Goal: Task Accomplishment & Management: Use online tool/utility

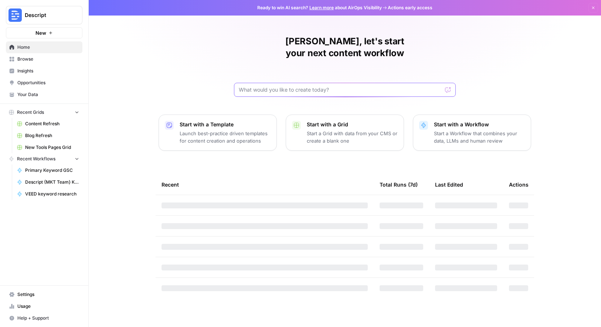
click at [308, 86] on input "text" at bounding box center [340, 89] width 203 height 7
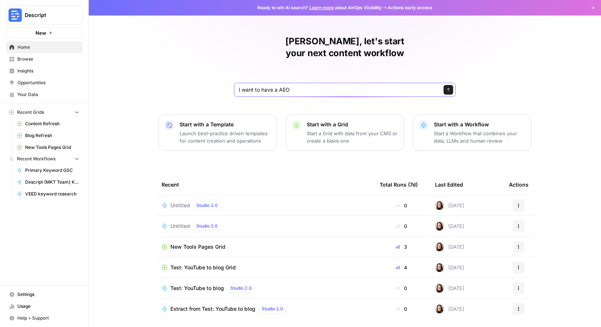
type input "I want to have a AEO"
click at [250, 94] on div "[PERSON_NAME], let's start your next content workflow I want to have a AEO Send…" at bounding box center [345, 176] width 512 height 352
click at [243, 130] on p "Launch best-practice driven templates for content creation and operations" at bounding box center [225, 137] width 91 height 15
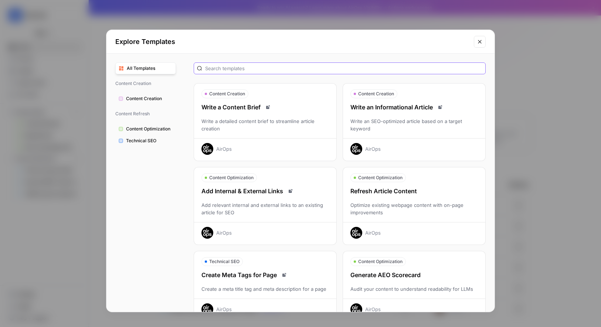
click at [266, 67] on input "text" at bounding box center [343, 68] width 277 height 7
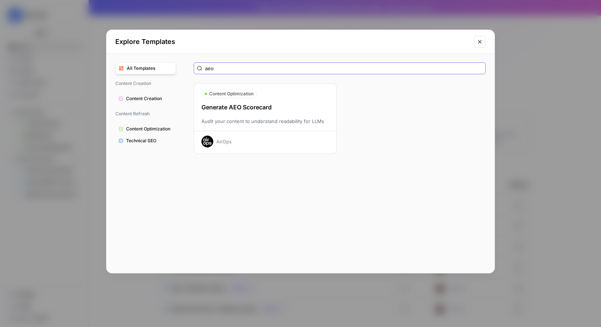
type input "aeo"
click at [261, 96] on div "Content Optimization" at bounding box center [265, 93] width 142 height 9
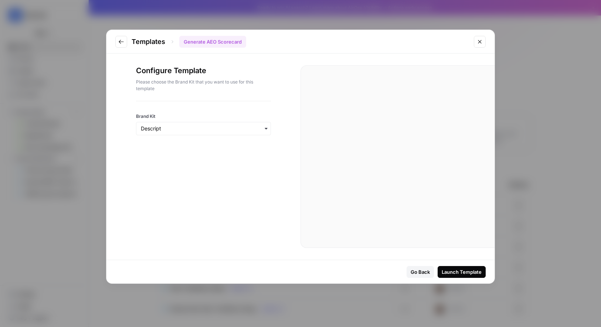
click at [466, 271] on div "Launch Template" at bounding box center [462, 271] width 40 height 7
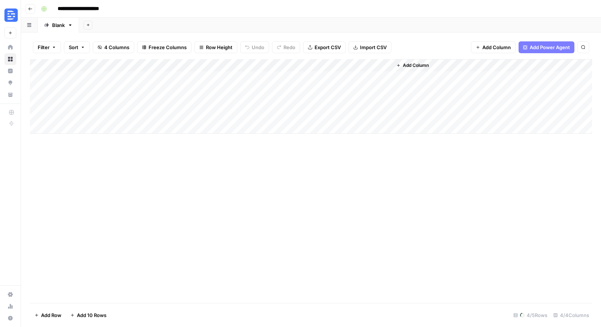
click at [114, 79] on div "Add Column" at bounding box center [311, 96] width 562 height 75
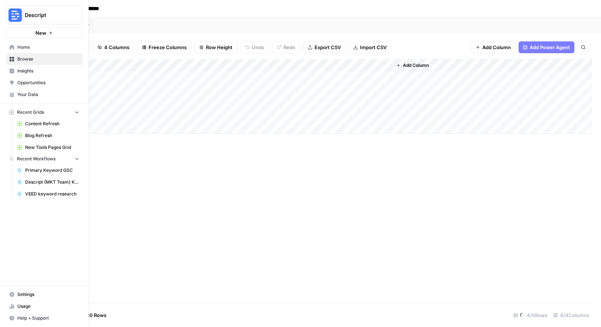
click at [38, 38] on nav "Home Browse Insights Opportunities Your Data" at bounding box center [44, 70] width 88 height 65
click at [37, 33] on span "New" at bounding box center [40, 32] width 11 height 7
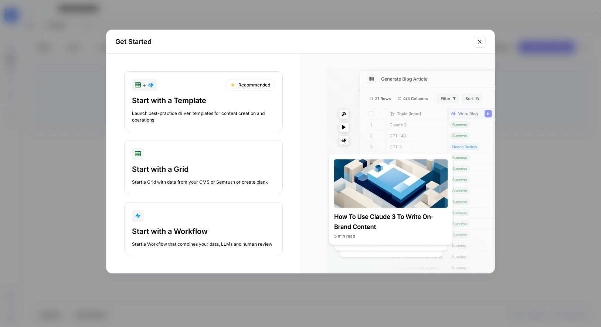
drag, startPoint x: 195, startPoint y: 243, endPoint x: 195, endPoint y: 273, distance: 30.3
click at [195, 273] on div "Get Started + Recommended Start with a Template Launch best-practice driven tem…" at bounding box center [300, 152] width 389 height 244
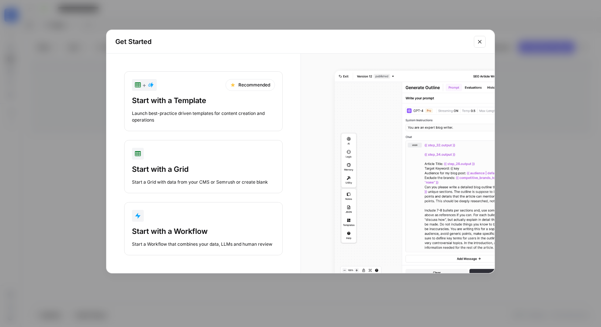
click at [193, 233] on div "Start with a Workflow" at bounding box center [203, 231] width 143 height 10
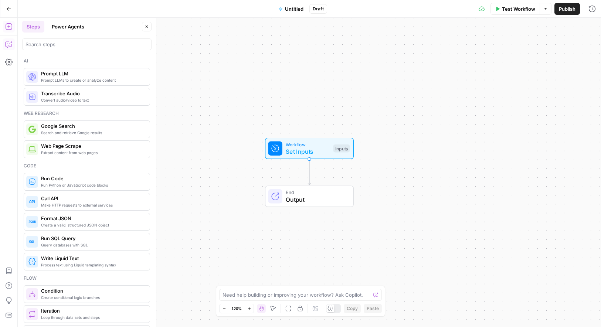
click at [6, 42] on icon "button" at bounding box center [8, 44] width 7 height 7
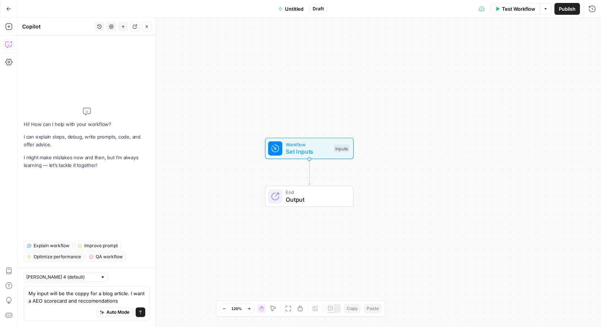
type textarea "My input will be the coppy for a blog article. I want a AEO scorecard and recco…"
click at [141, 313] on icon "submit" at bounding box center [140, 313] width 3 height 4
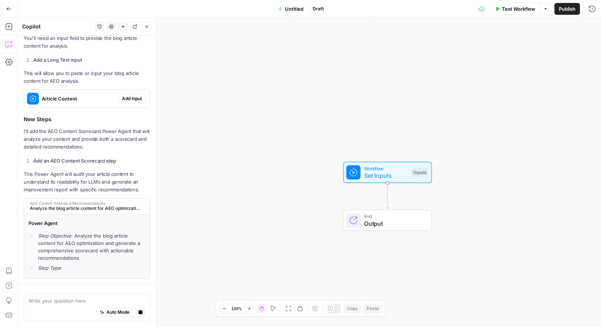
click at [134, 123] on div "I'll help you create a workflow that analyzes blog article content for AEO (Ans…" at bounding box center [87, 99] width 126 height 359
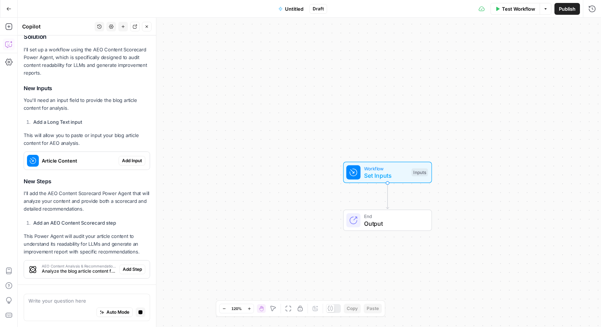
click at [133, 41] on div "I'll help you create a workflow that analyzes blog article content for AEO (Ans…" at bounding box center [87, 130] width 126 height 297
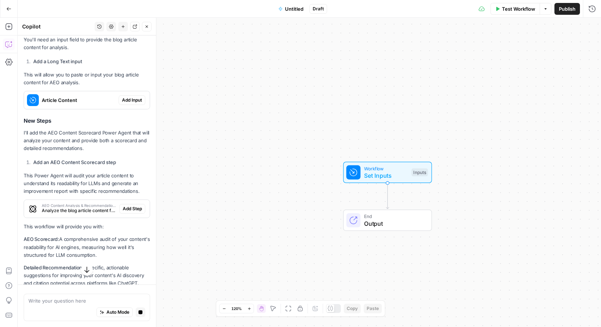
scroll to position [197, 0]
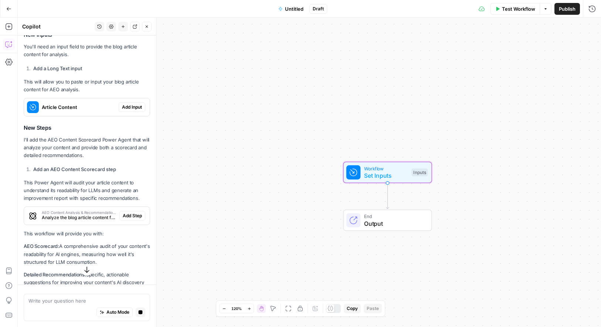
click at [132, 107] on span "Add Input" at bounding box center [132, 107] width 20 height 7
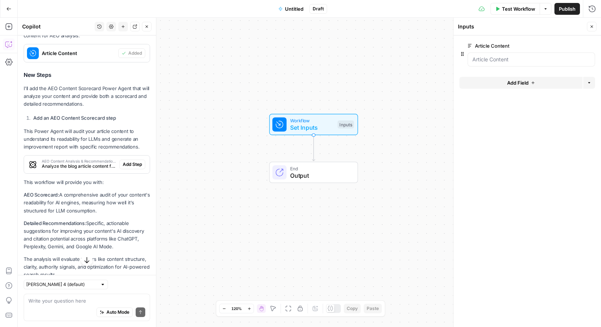
scroll to position [267, 0]
click at [132, 161] on span "Add Step" at bounding box center [132, 163] width 19 height 7
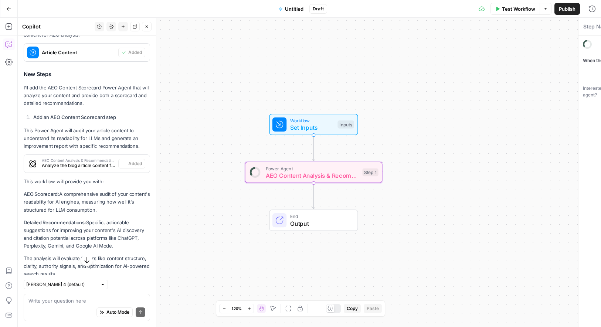
type textarea "AEO Content Analysis & Recommendations"
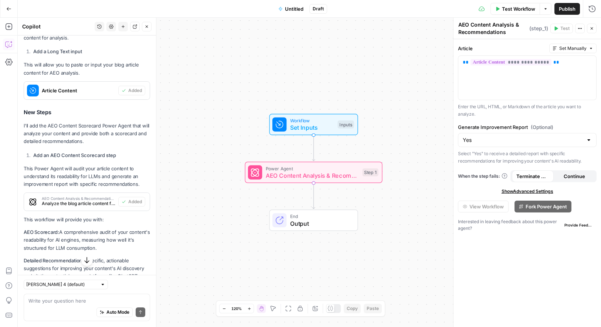
scroll to position [221, 0]
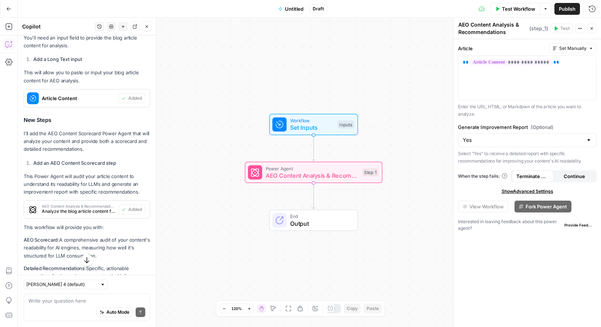
click at [293, 125] on span "Set Inputs" at bounding box center [312, 127] width 44 height 9
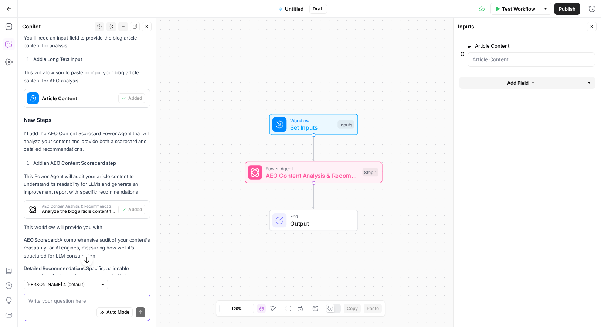
click at [75, 301] on textarea at bounding box center [86, 300] width 117 height 7
type textarea "Add brand kit as a input"
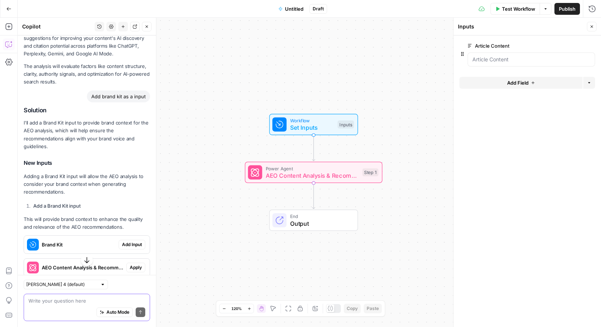
scroll to position [514, 0]
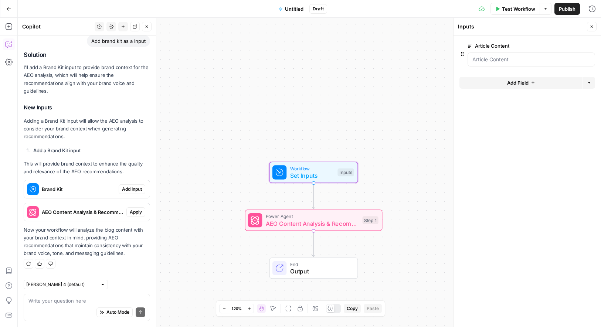
click at [131, 189] on span "Add Input" at bounding box center [132, 189] width 20 height 7
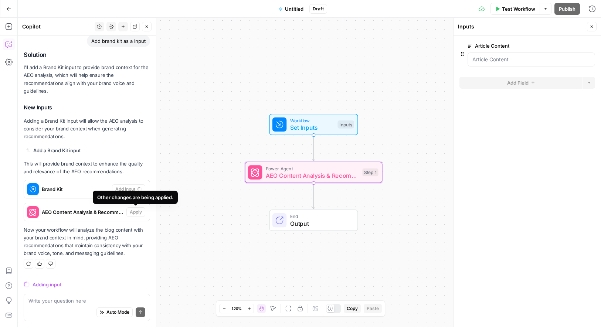
scroll to position [526, 0]
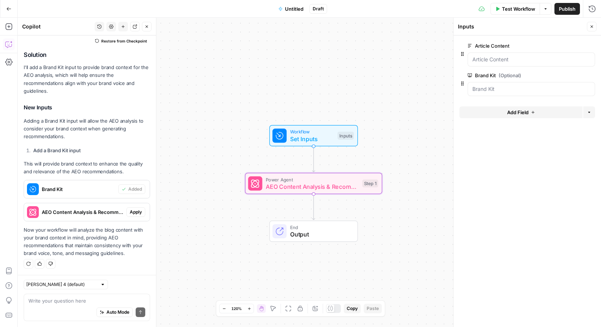
click at [132, 212] on span "Apply" at bounding box center [136, 212] width 12 height 7
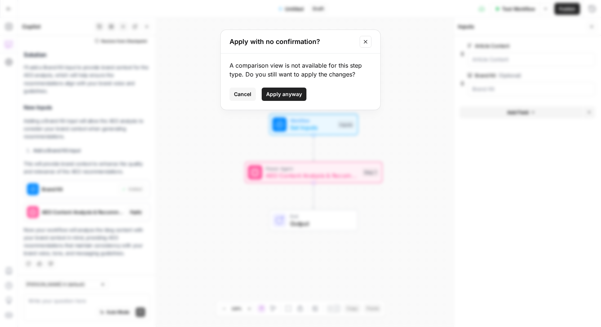
click at [285, 92] on span "Apply anyway" at bounding box center [284, 94] width 36 height 7
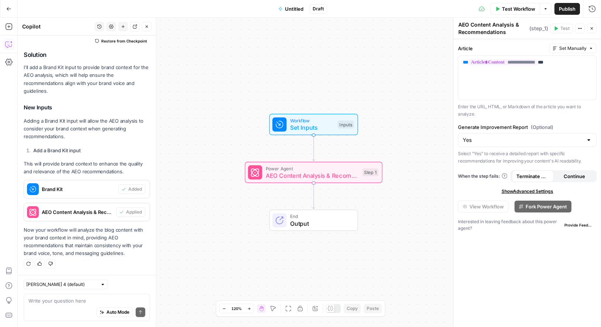
click at [512, 2] on div "Test Workflow Options Publish Run History" at bounding box center [464, 8] width 274 height 17
click at [512, 9] on span "Test Workflow" at bounding box center [518, 8] width 33 height 7
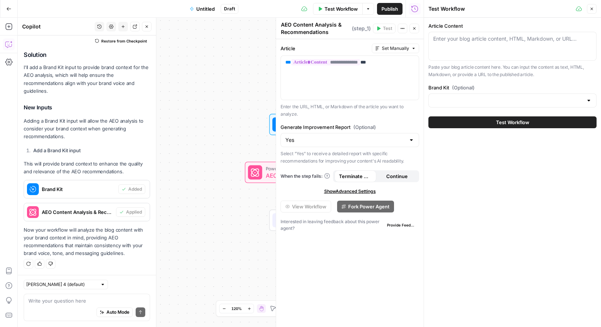
click at [474, 45] on div "Enter your blog article content, HTML, Markdown, or URL..." at bounding box center [513, 46] width 168 height 29
paste textarea "Lore ipsu dol sitam con’ad elitsedd EIU, temp incid UT labo e dolor mag aliqu e…"
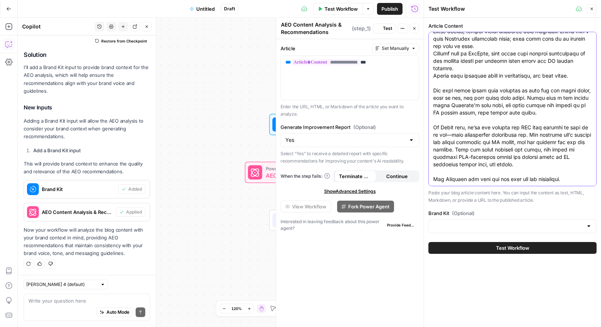
type textarea "Lore ipsu dol sitam con’ad elitsedd EIU, temp incid UT labo e dolor mag aliqu e…"
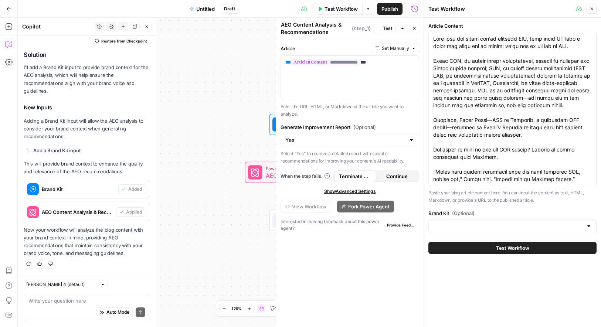
click at [473, 221] on div at bounding box center [513, 226] width 168 height 14
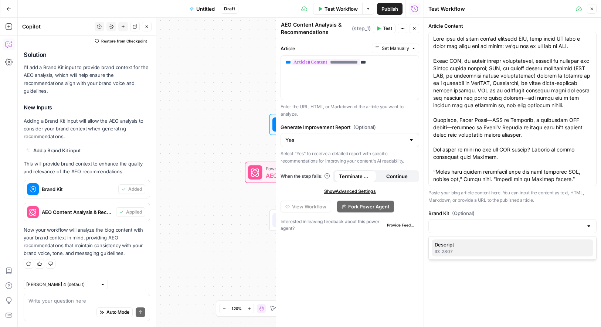
click at [470, 251] on div "ID: 2807" at bounding box center [513, 251] width 156 height 7
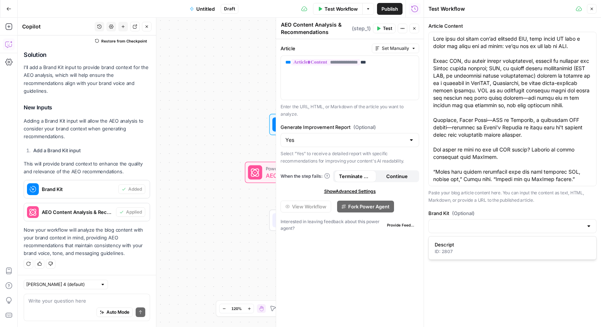
type input "Descript"
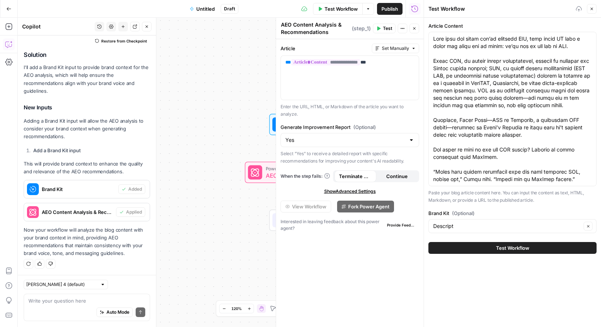
click at [521, 249] on span "Test Workflow" at bounding box center [512, 247] width 33 height 7
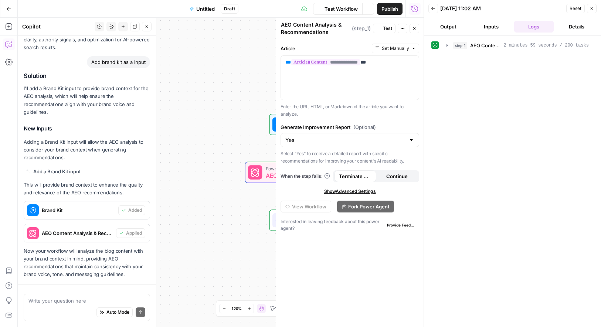
scroll to position [526, 0]
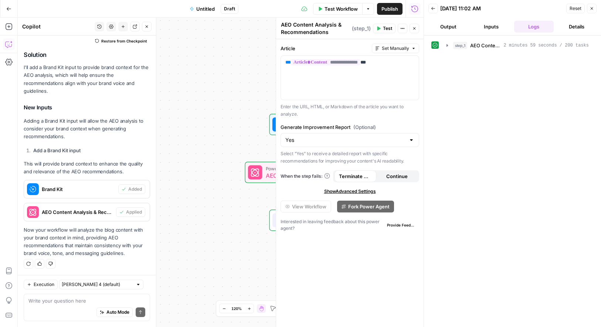
click at [581, 27] on button "Details" at bounding box center [577, 27] width 40 height 12
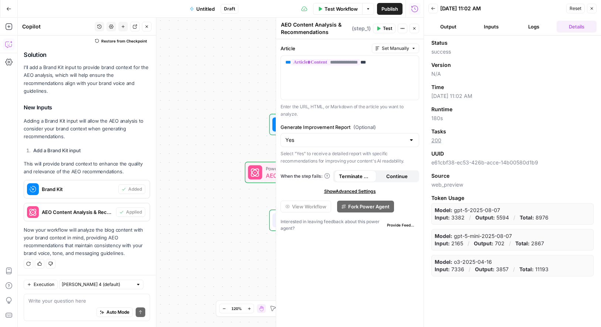
click at [443, 29] on button "Output" at bounding box center [449, 27] width 40 height 12
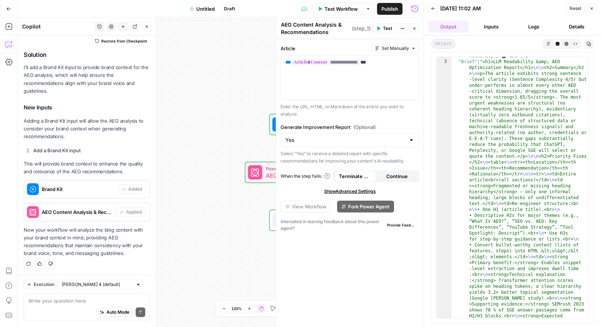
scroll to position [0, 0]
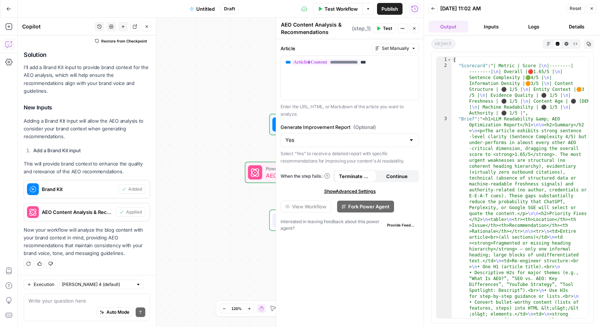
click at [568, 44] on icon "button" at bounding box center [567, 44] width 4 height 4
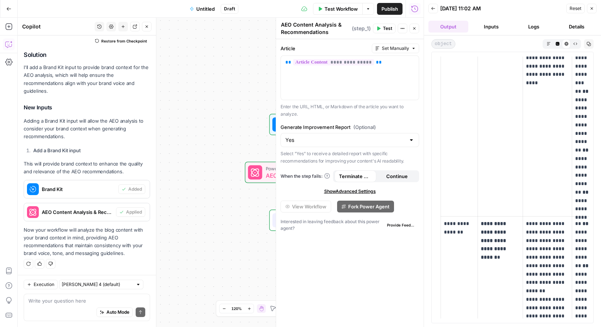
scroll to position [1340, 0]
drag, startPoint x: 439, startPoint y: 64, endPoint x: 536, endPoint y: 217, distance: 181.5
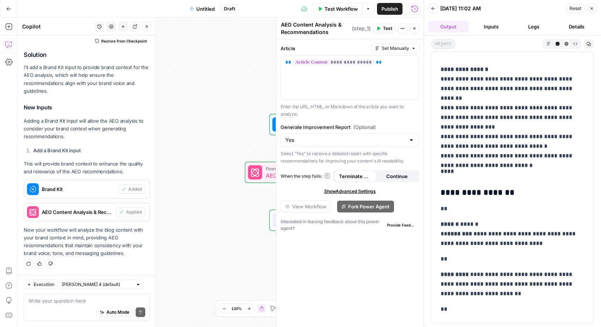
scroll to position [3025, 0]
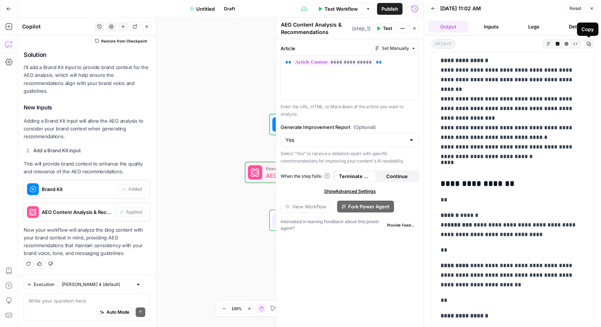
click at [589, 46] on button "Copy" at bounding box center [589, 44] width 10 height 10
click at [589, 43] on icon "button" at bounding box center [589, 44] width 4 height 4
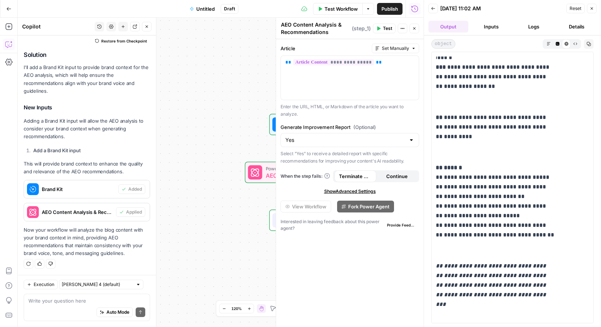
scroll to position [3684, 0]
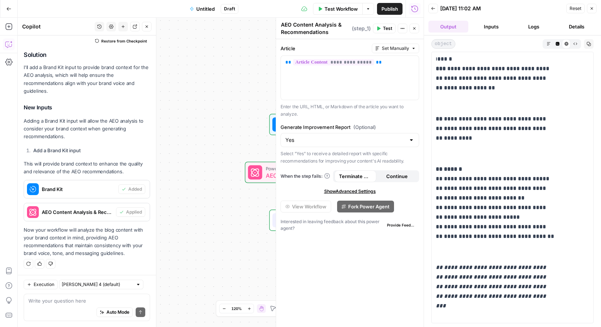
drag, startPoint x: 440, startPoint y: 146, endPoint x: 561, endPoint y: 296, distance: 192.2
copy div "**********"
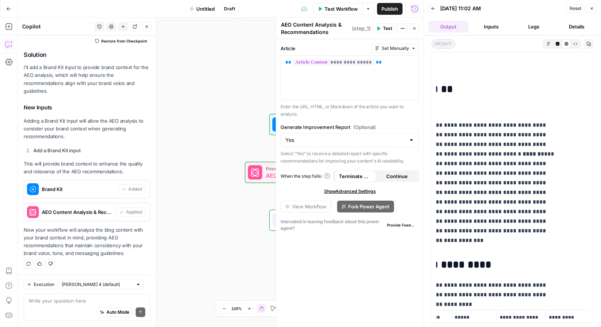
scroll to position [0, 0]
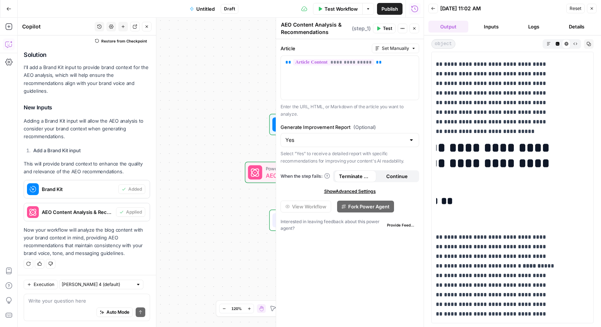
click at [509, 124] on p "**********" at bounding box center [486, 93] width 144 height 67
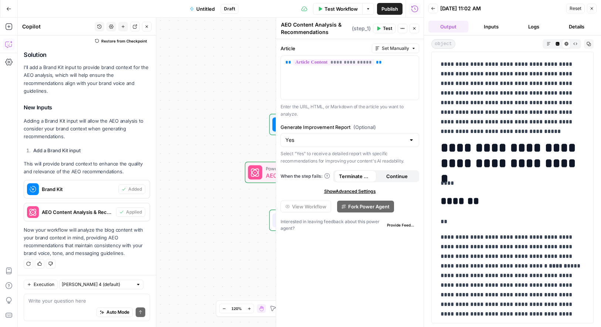
drag, startPoint x: 509, startPoint y: 124, endPoint x: 433, endPoint y: 64, distance: 96.9
click at [433, 64] on div "**********" at bounding box center [512, 188] width 162 height 272
copy p "**********"
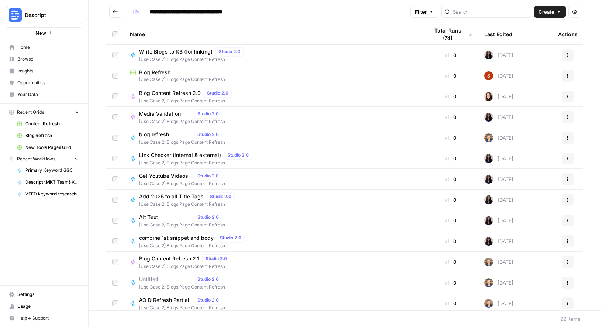
click at [118, 14] on button "Go back" at bounding box center [115, 12] width 12 height 12
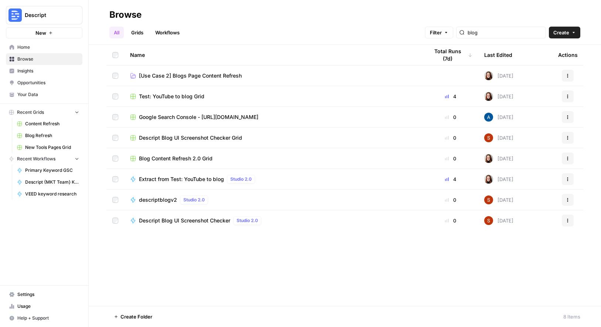
click at [192, 101] on td "Test: YouTube to blog Grid" at bounding box center [273, 96] width 299 height 20
click at [188, 94] on span "Test: YouTube to blog Grid" at bounding box center [171, 96] width 65 height 7
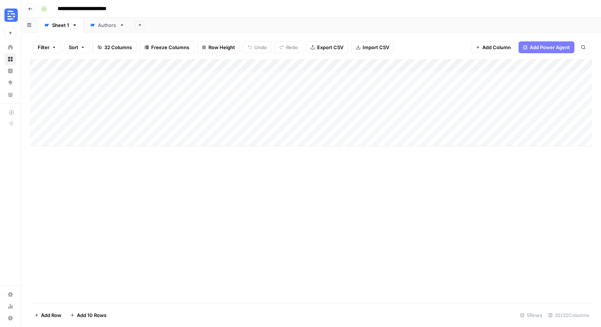
click at [79, 103] on div "Add Column" at bounding box center [311, 102] width 562 height 87
click at [96, 104] on div "Add Column" at bounding box center [311, 102] width 562 height 87
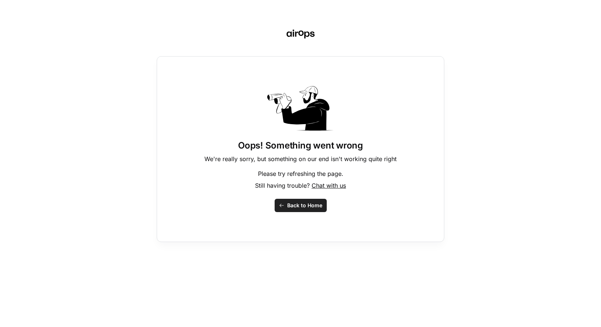
click at [288, 207] on span "Back to Home" at bounding box center [304, 205] width 35 height 7
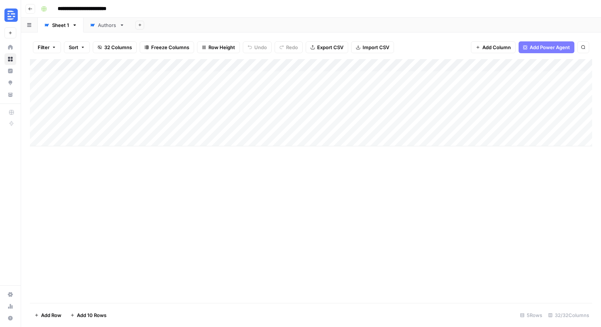
click at [119, 105] on div "Add Column" at bounding box center [311, 102] width 562 height 87
type textarea "**********"
click at [240, 233] on div "Add Column" at bounding box center [311, 181] width 562 height 244
click at [193, 101] on div "Add Column" at bounding box center [311, 102] width 562 height 87
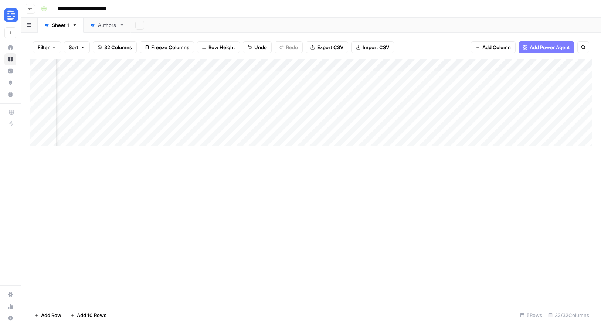
scroll to position [0, 1188]
click at [279, 83] on div "Add Column" at bounding box center [311, 102] width 562 height 87
click at [282, 81] on div "Add Column" at bounding box center [311, 102] width 562 height 87
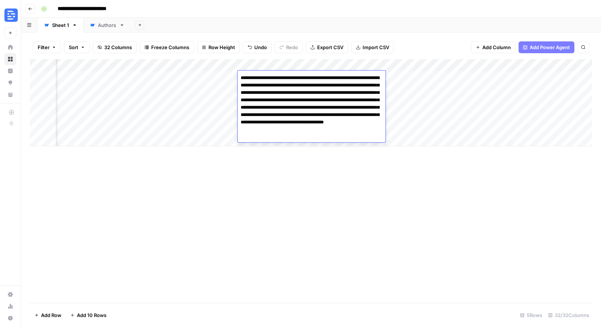
click at [282, 81] on textarea "**********" at bounding box center [312, 108] width 148 height 70
click at [428, 87] on div "Add Column" at bounding box center [311, 102] width 562 height 87
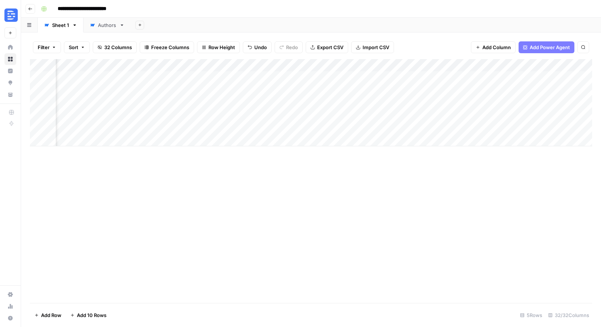
scroll to position [0, 359]
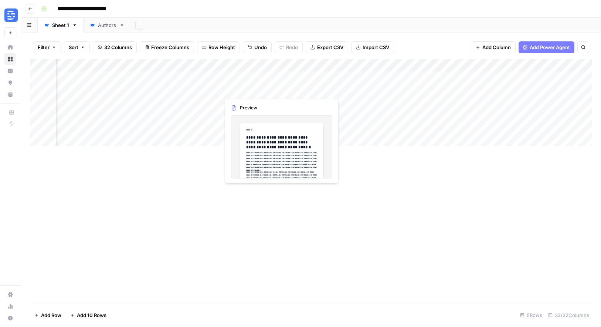
click at [267, 88] on div "Add Column" at bounding box center [311, 102] width 562 height 87
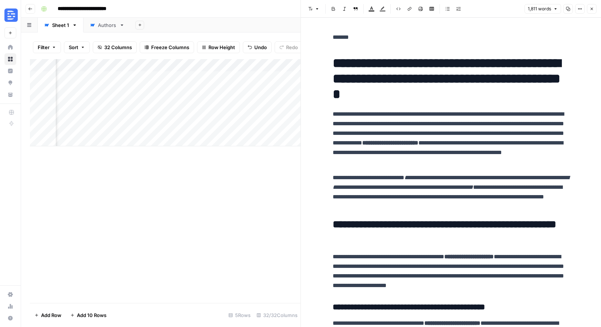
click at [590, 10] on icon "button" at bounding box center [592, 9] width 4 height 4
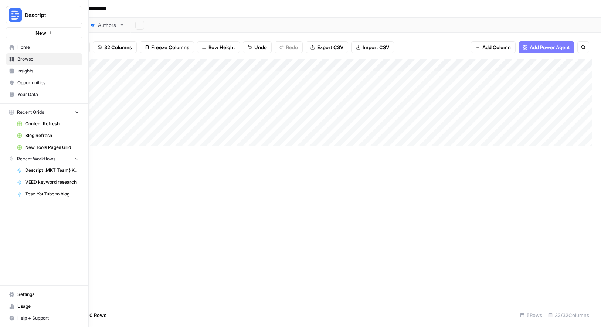
click at [8, 294] on link "Settings" at bounding box center [44, 295] width 77 height 12
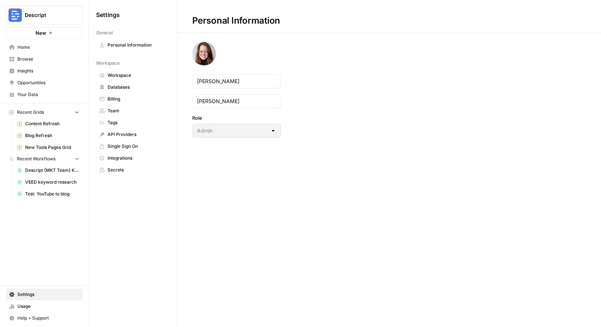
click at [112, 108] on span "Team" at bounding box center [137, 111] width 59 height 7
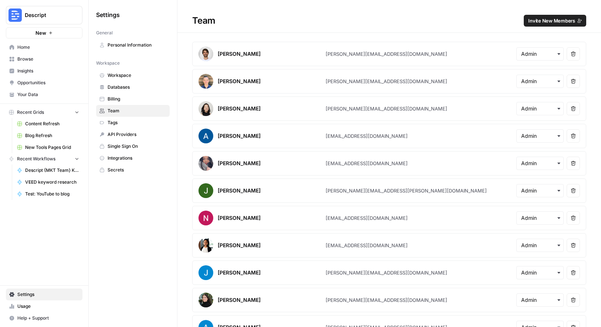
click at [548, 21] on span "Invite New Members" at bounding box center [551, 20] width 47 height 7
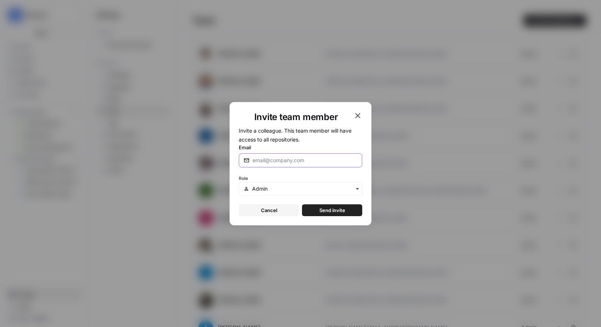
click at [287, 160] on input "Email" at bounding box center [305, 160] width 105 height 7
type input "ashley@descript.com"
click at [305, 191] on input "text" at bounding box center [304, 188] width 105 height 7
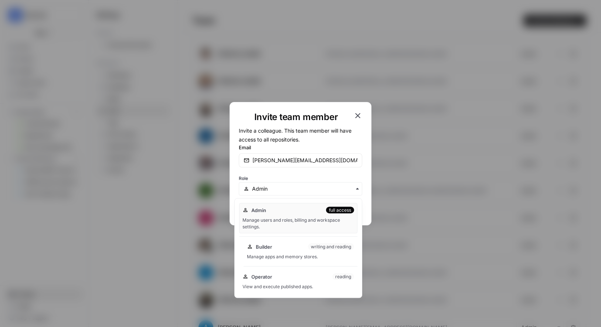
click at [324, 251] on div "Builder writing and reading Manage apps and memory stores." at bounding box center [301, 252] width 114 height 24
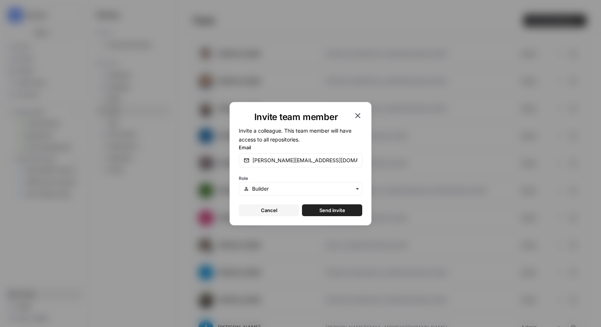
click at [350, 209] on button "Send invite" at bounding box center [332, 210] width 60 height 12
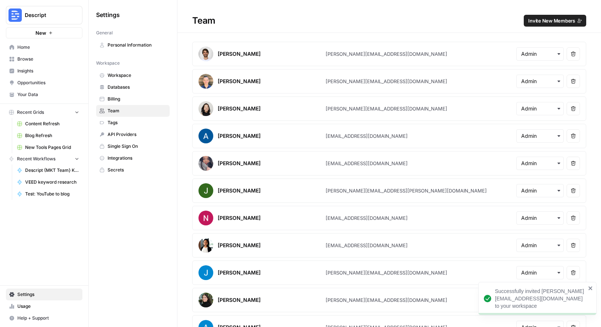
click at [542, 24] on span "Invite New Members" at bounding box center [551, 20] width 47 height 7
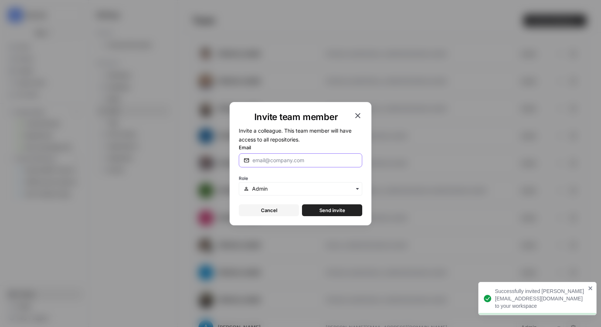
click at [278, 159] on input "Email" at bounding box center [305, 160] width 105 height 7
type input "brandon@descript.com"
click at [295, 187] on input "text" at bounding box center [304, 188] width 105 height 7
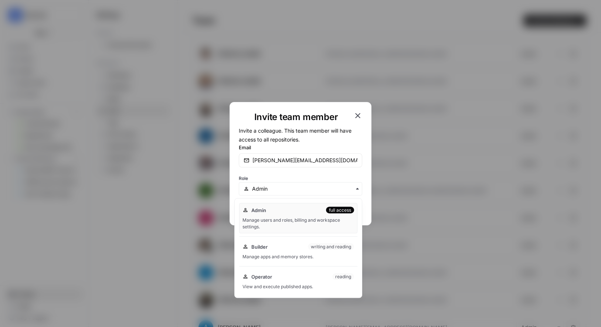
click at [354, 118] on icon "button" at bounding box center [357, 115] width 9 height 9
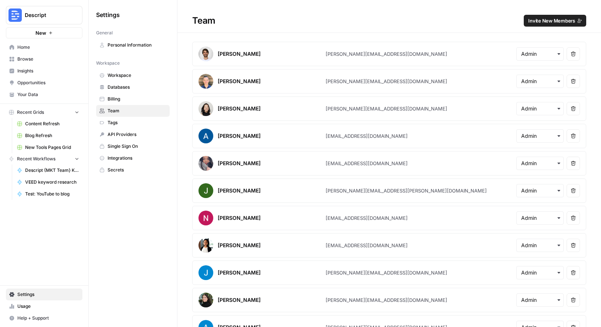
click at [32, 48] on span "Home" at bounding box center [48, 47] width 62 height 7
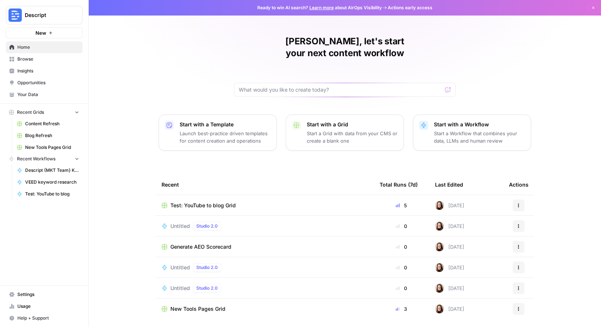
click at [233, 131] on p "Launch best-practice driven templates for content creation and operations" at bounding box center [225, 137] width 91 height 15
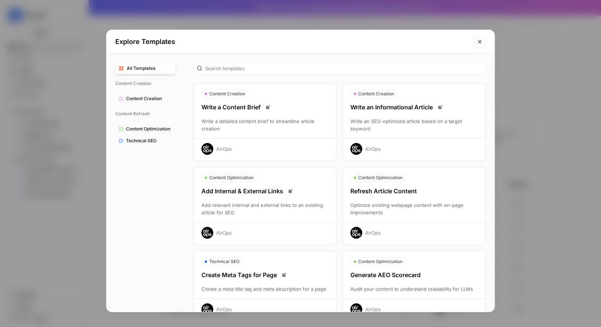
click at [477, 40] on icon "Close modal" at bounding box center [480, 42] width 6 height 6
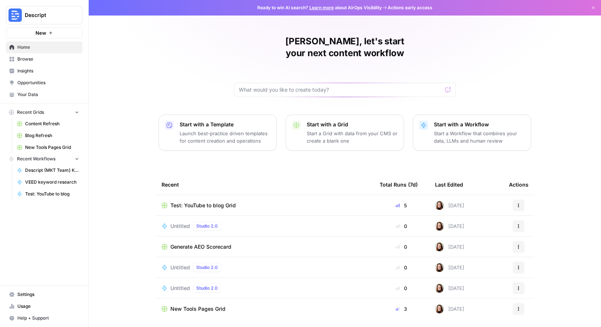
click at [462, 130] on p "Start a Workflow that combines your data, LLMs and human review" at bounding box center [479, 137] width 91 height 15
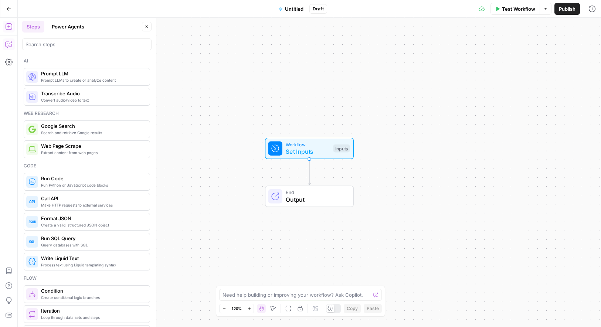
click at [8, 44] on icon "button" at bounding box center [8, 44] width 7 height 7
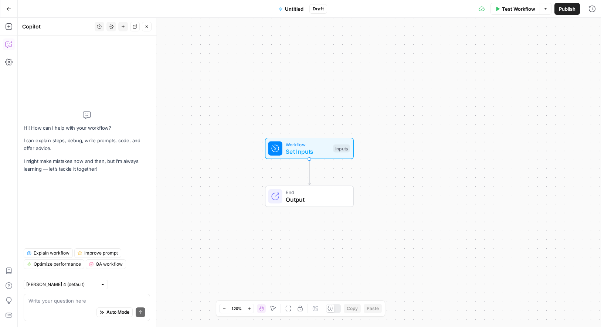
click at [87, 301] on textarea at bounding box center [86, 300] width 117 height 7
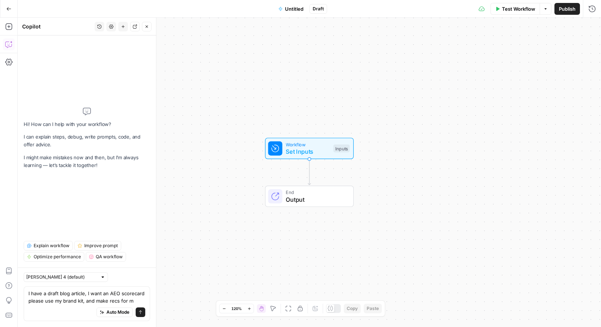
type textarea "I have a draft blog article, I want an AEO scorecard please use my brand kit, a…"
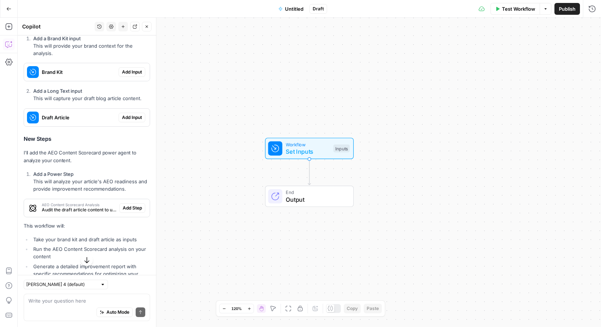
scroll to position [196, 0]
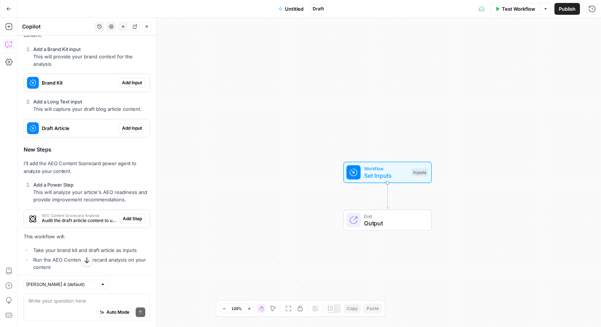
click at [8, 7] on icon "button" at bounding box center [8, 8] width 5 height 5
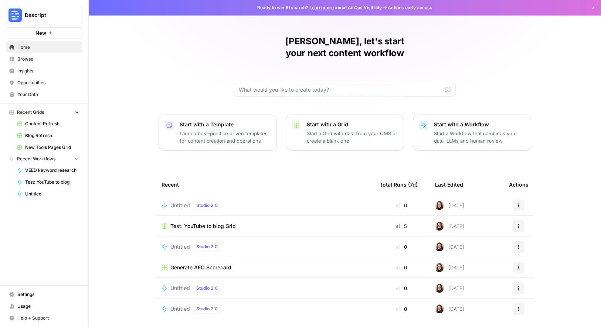
click at [30, 296] on span "Settings" at bounding box center [48, 294] width 62 height 7
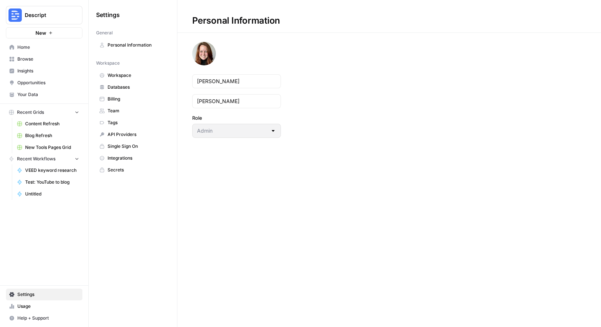
click at [125, 80] on link "Workspace" at bounding box center [133, 76] width 74 height 12
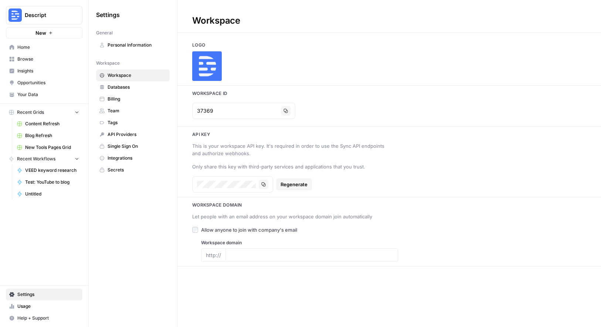
type input "descript.com"
click at [31, 100] on link "Your Data" at bounding box center [44, 95] width 77 height 12
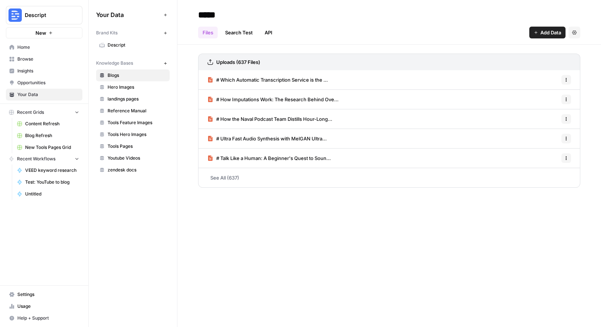
click at [117, 48] on span "Descript" at bounding box center [137, 45] width 59 height 7
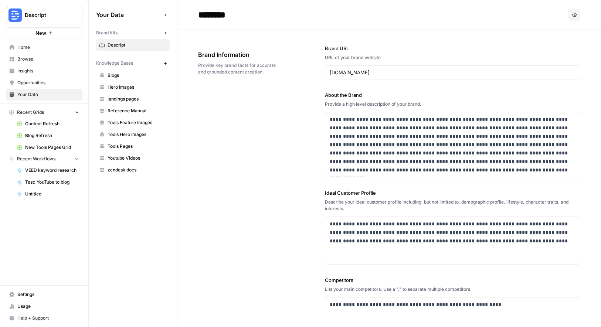
click at [20, 48] on span "Home" at bounding box center [48, 47] width 62 height 7
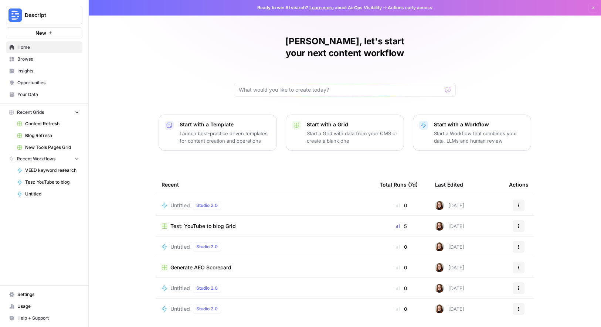
click at [17, 97] on span "Your Data" at bounding box center [48, 94] width 62 height 7
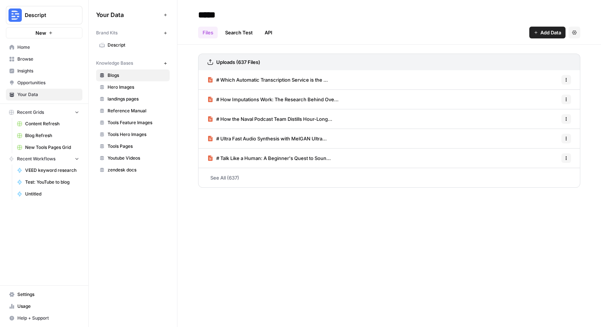
click at [119, 45] on span "Descript" at bounding box center [137, 45] width 59 height 7
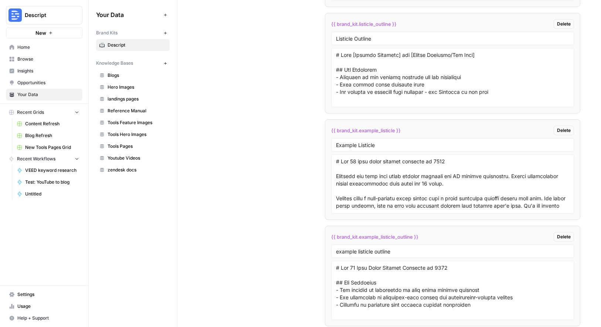
scroll to position [2192, 0]
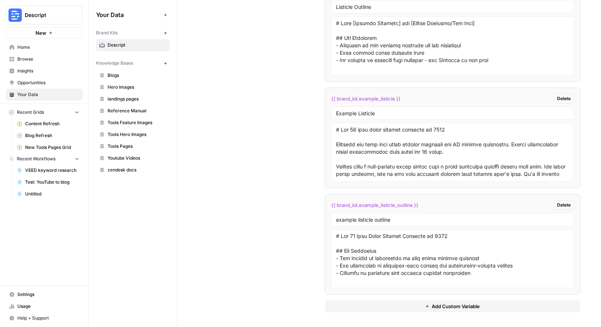
click at [109, 79] on link "Blogs" at bounding box center [133, 76] width 74 height 12
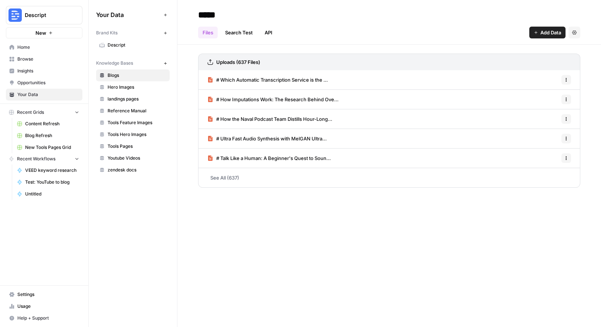
click at [132, 91] on link "Hero Images" at bounding box center [133, 87] width 74 height 12
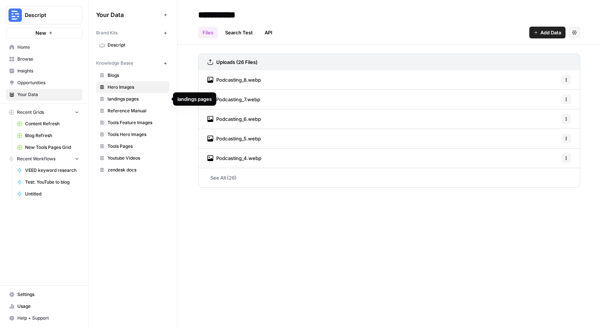
click at [124, 101] on span "landings pages" at bounding box center [137, 99] width 59 height 7
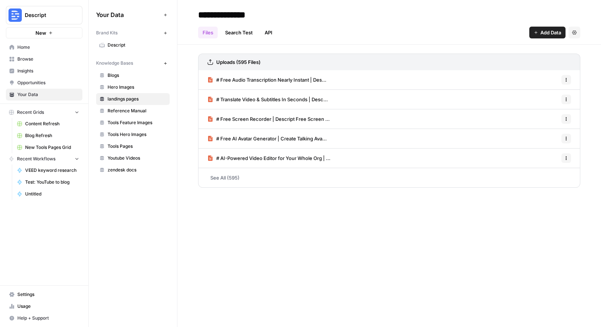
click at [537, 30] on button "Add Data" at bounding box center [547, 33] width 36 height 12
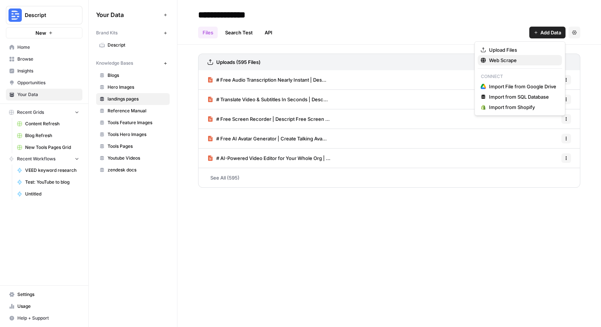
click at [518, 58] on span "Web Scrape" at bounding box center [522, 60] width 67 height 7
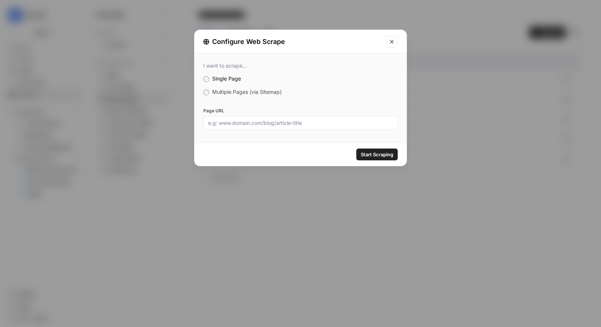
click at [238, 93] on span "Multiple Pages (via Sitemap)" at bounding box center [247, 92] width 70 height 6
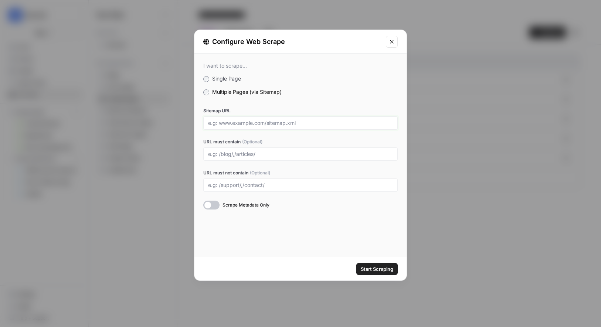
click at [244, 123] on input "Sitemap URL" at bounding box center [300, 123] width 185 height 7
type input "descript.com"
click at [265, 156] on input "URL must contain (Optional)" at bounding box center [300, 154] width 185 height 7
click at [393, 41] on icon "Close modal" at bounding box center [392, 42] width 6 height 6
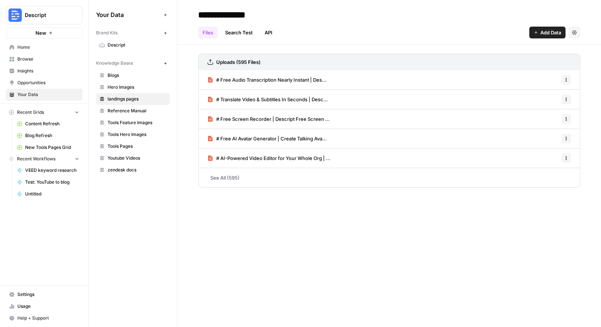
click at [128, 156] on span "Youtube Videos" at bounding box center [137, 158] width 59 height 7
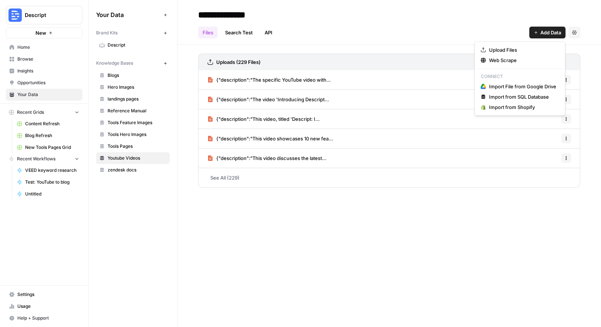
click at [545, 30] on span "Add Data" at bounding box center [551, 32] width 21 height 7
click at [512, 58] on span "Web Scrape" at bounding box center [522, 60] width 67 height 7
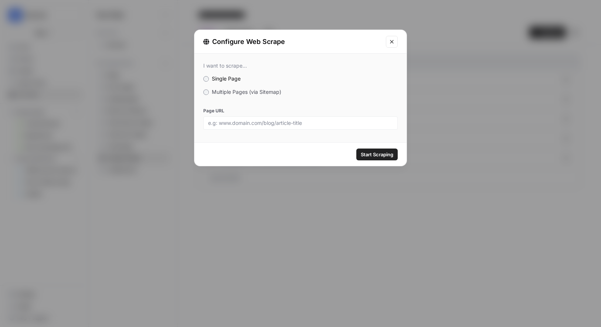
click at [239, 90] on span "Multiple Pages (via Sitemap)" at bounding box center [247, 92] width 70 height 6
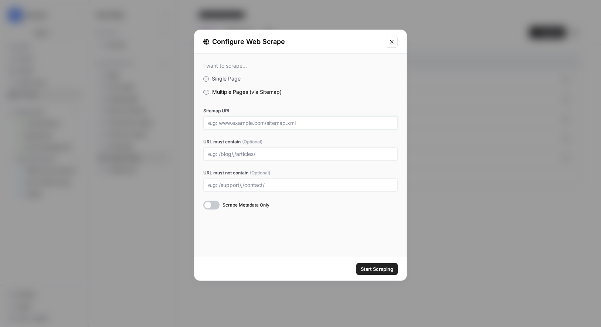
click at [281, 125] on input "Sitemap URL" at bounding box center [300, 123] width 185 height 7
paste input "https://www.youtube.com/@Descript"
type input "https://www.youtube.com/@Descript"
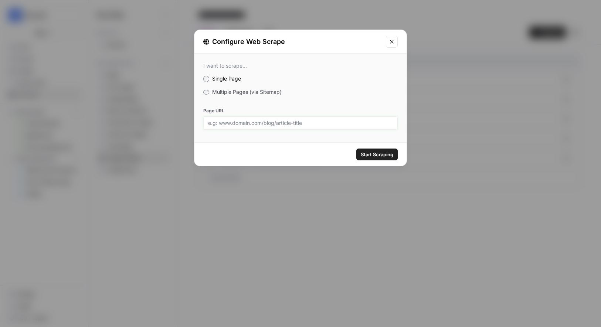
click at [258, 124] on input "Page URL" at bounding box center [300, 123] width 185 height 7
paste input "https://www.youtube.com/@Descript"
type input "https://www.youtube.com/@Descript"
click at [382, 153] on span "Start Scraping" at bounding box center [377, 154] width 33 height 7
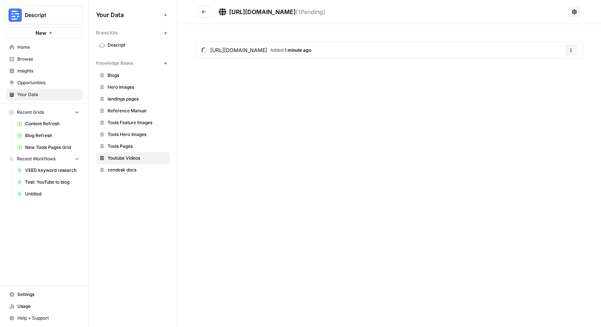
click at [206, 13] on icon "Go back" at bounding box center [204, 11] width 5 height 5
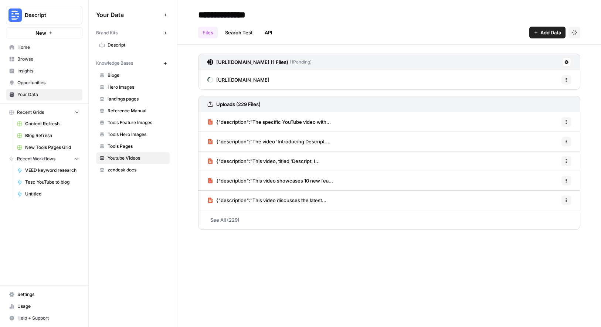
click at [167, 65] on icon "button" at bounding box center [165, 63] width 4 height 4
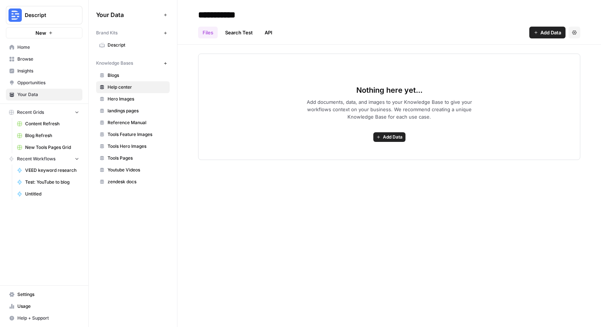
type input "**********"
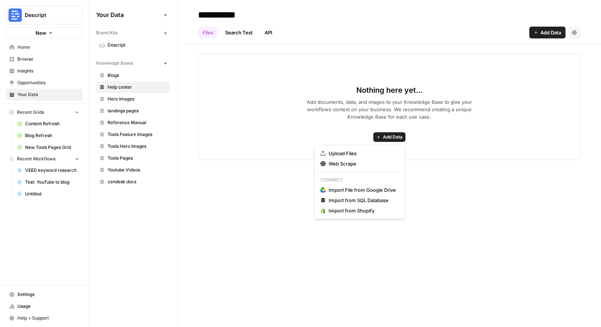
click at [392, 138] on span "Add Data" at bounding box center [393, 137] width 20 height 7
click at [353, 165] on span "Web Scrape" at bounding box center [362, 163] width 67 height 7
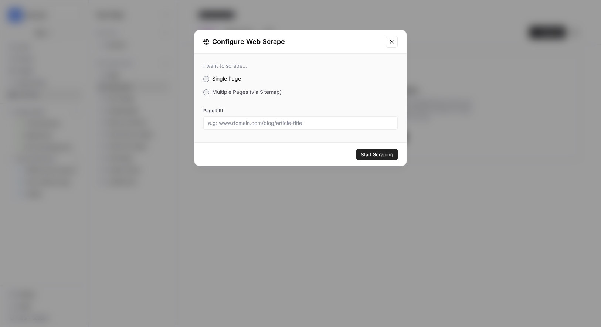
click at [253, 93] on span "Multiple Pages (via Sitemap)" at bounding box center [247, 92] width 70 height 6
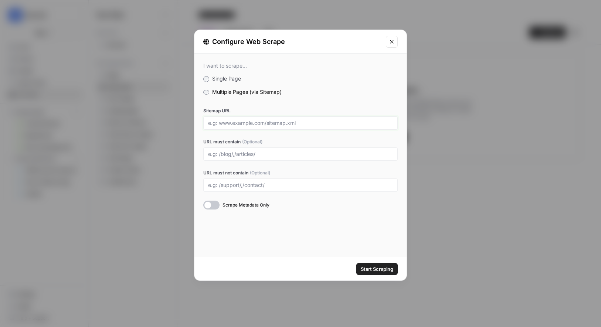
click at [263, 121] on input "Sitemap URL" at bounding box center [300, 123] width 185 height 7
paste input "https://help.descript.com/hc/en-us"
type input "https://help.descript.com/hc/en-us"
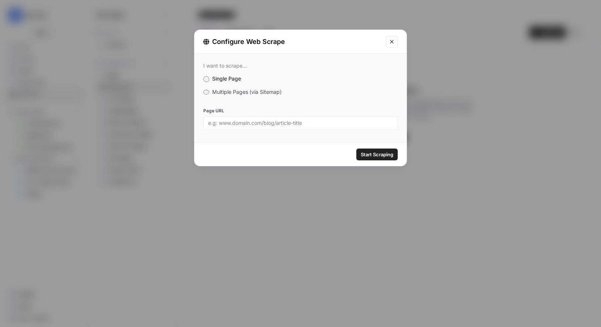
click at [214, 91] on span "Multiple Pages (via Sitemap)" at bounding box center [247, 92] width 70 height 6
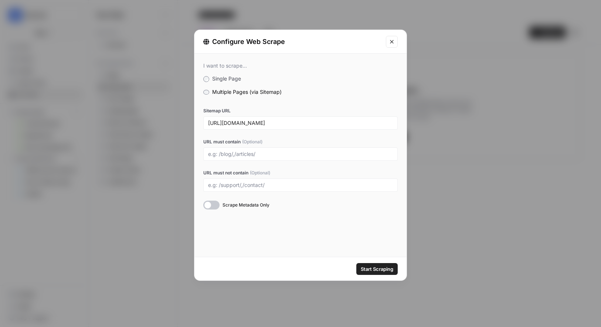
click at [390, 43] on icon "Close modal" at bounding box center [392, 42] width 6 height 6
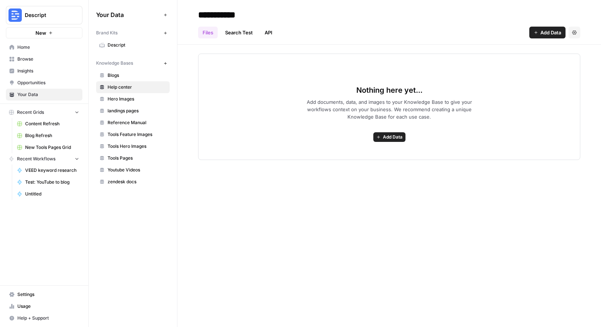
click at [30, 48] on span "Home" at bounding box center [48, 47] width 62 height 7
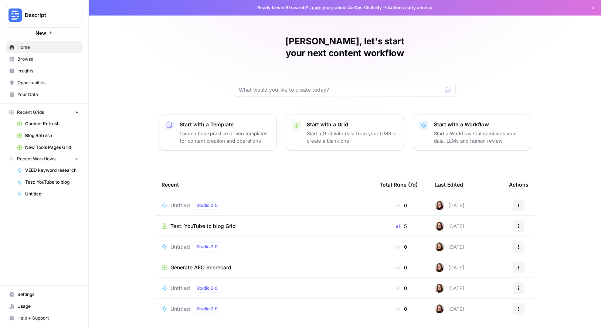
click at [488, 136] on button "Start with a Workflow Start a Workflow that combines your data, LLMs and human …" at bounding box center [472, 133] width 118 height 36
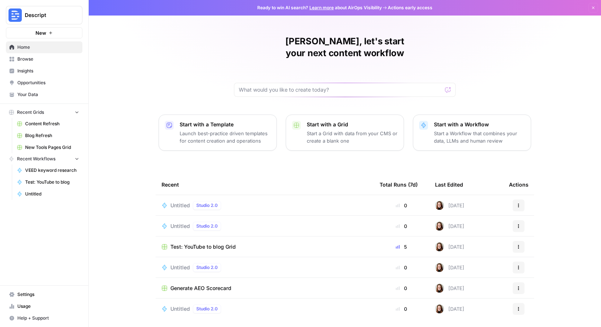
click at [223, 201] on td "Untitled Studio 2.0" at bounding box center [265, 205] width 218 height 20
click at [207, 202] on span "Studio 2.0" at bounding box center [206, 205] width 21 height 7
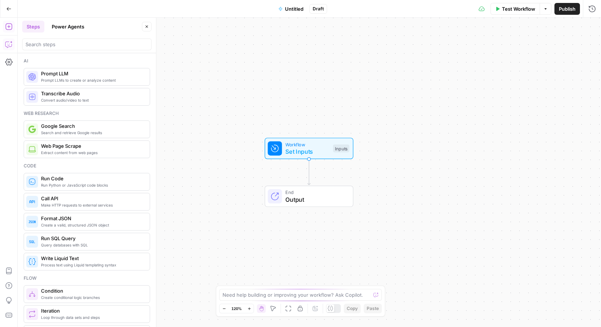
click at [8, 44] on icon "button" at bounding box center [8, 44] width 7 height 7
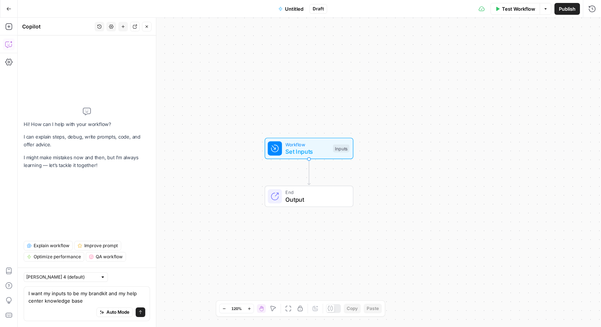
type textarea "I want my inputs to be my brandkit and my help center knowledge base"
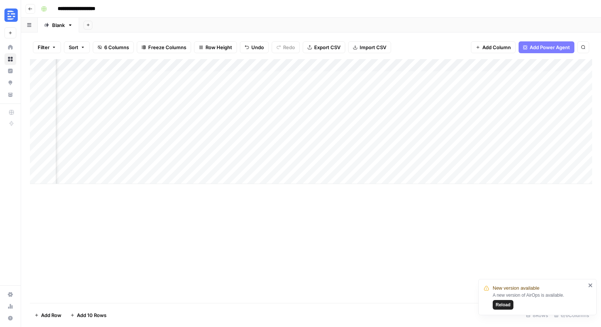
scroll to position [0, 81]
